Goal: Find specific page/section: Find specific page/section

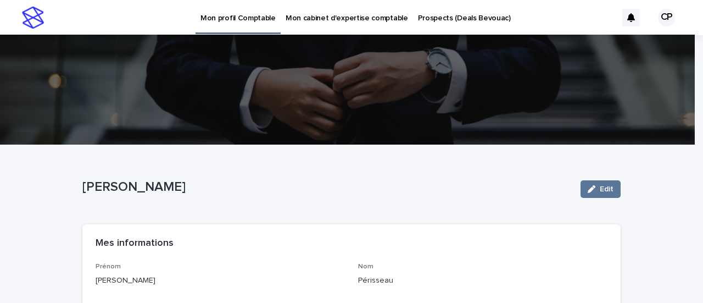
click at [454, 14] on p "Prospects (Deals Bevouac)" at bounding box center [464, 11] width 93 height 23
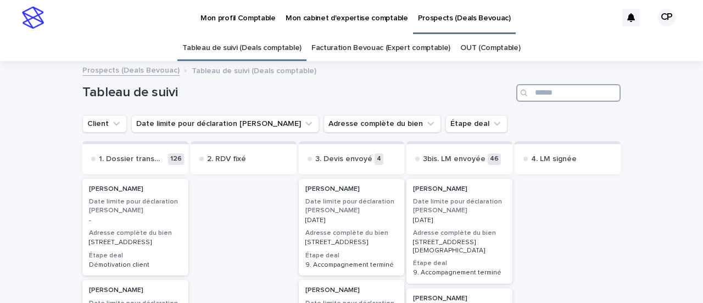
click at [552, 95] on input "Search" at bounding box center [569, 93] width 104 height 18
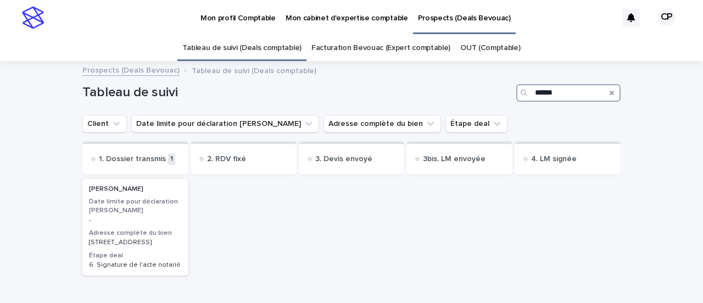
type input "******"
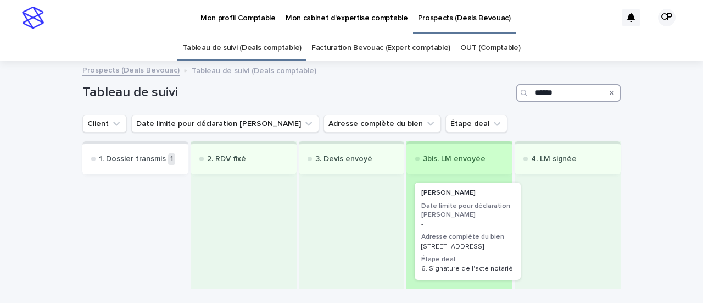
drag, startPoint x: 145, startPoint y: 237, endPoint x: 501, endPoint y: 229, distance: 355.6
click at [501, 229] on div "1. Dossier transmis 1 [PERSON_NAME] Date limite pour déclaration loueur meublé …" at bounding box center [351, 214] width 539 height 147
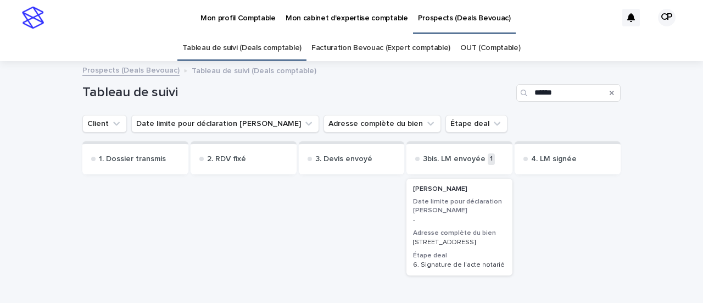
click at [604, 94] on div "Search" at bounding box center [612, 93] width 18 height 18
click at [610, 94] on icon "Search" at bounding box center [612, 93] width 4 height 4
